Goal: Find specific page/section: Find specific page/section

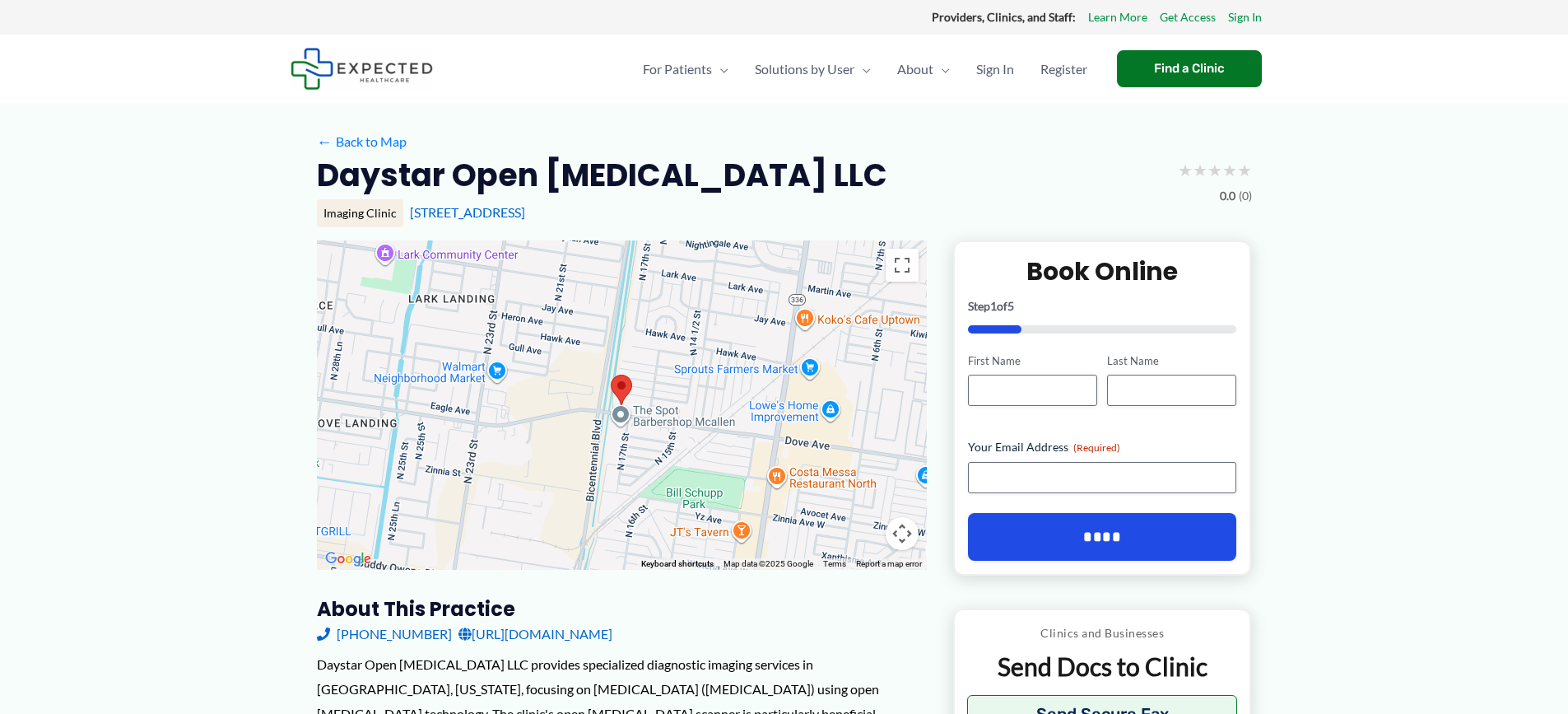
click at [935, 153] on div "← Back to Map" at bounding box center [785, 142] width 935 height 26
drag, startPoint x: 839, startPoint y: 228, endPoint x: 833, endPoint y: 219, distance: 10.8
click at [838, 227] on div "Imaging Clinic [STREET_ADDRESS]" at bounding box center [785, 219] width 935 height 41
